Goal: Find specific page/section: Find specific page/section

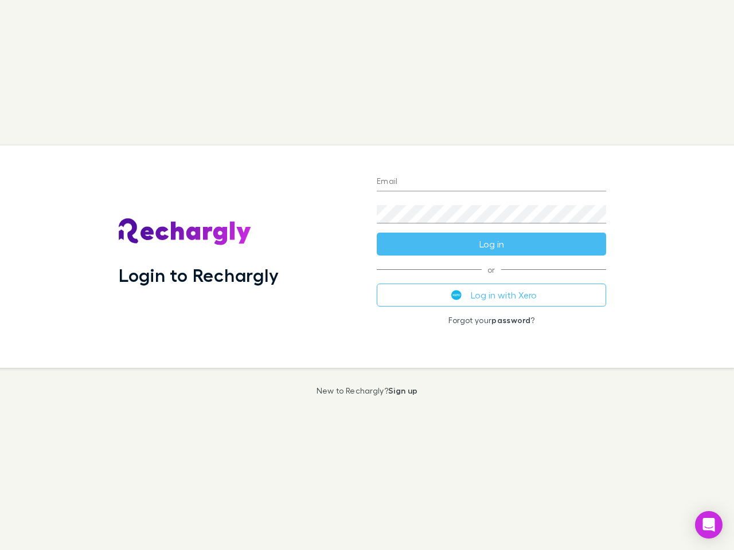
click at [367, 275] on div "Login to Rechargly" at bounding box center [239, 257] width 258 height 222
click at [491, 182] on input "Email" at bounding box center [491, 182] width 229 height 18
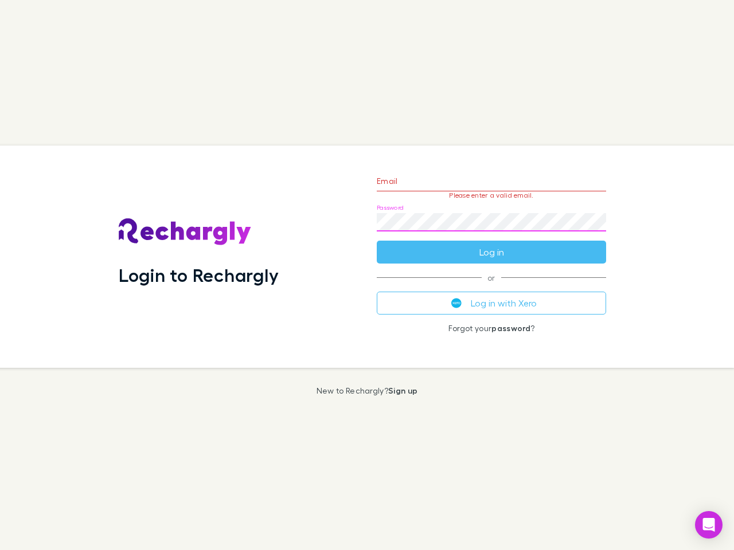
click at [491, 244] on form "Email Please enter a valid email. Password Log in" at bounding box center [491, 214] width 229 height 100
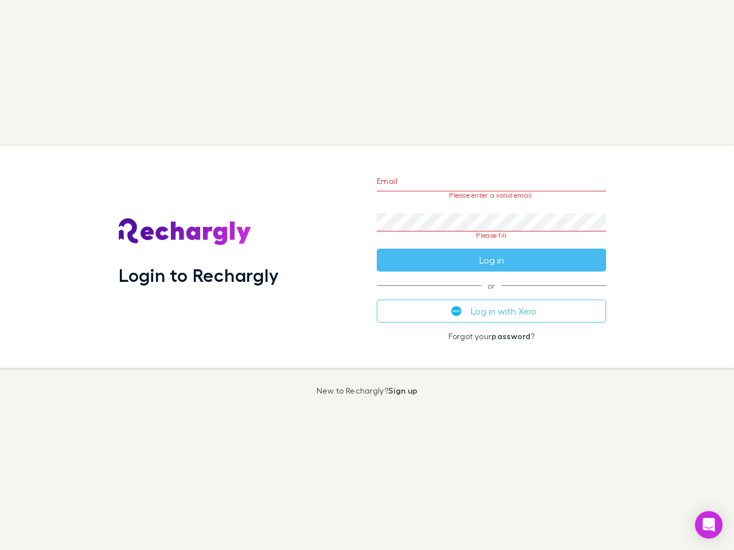
click at [491, 295] on div "Email Please enter a valid email. Password Please fill Log in or Log in with Xe…" at bounding box center [492, 257] width 248 height 222
click at [709, 525] on icon "Open Intercom Messenger" at bounding box center [709, 525] width 12 height 14
